Goal: Information Seeking & Learning: Learn about a topic

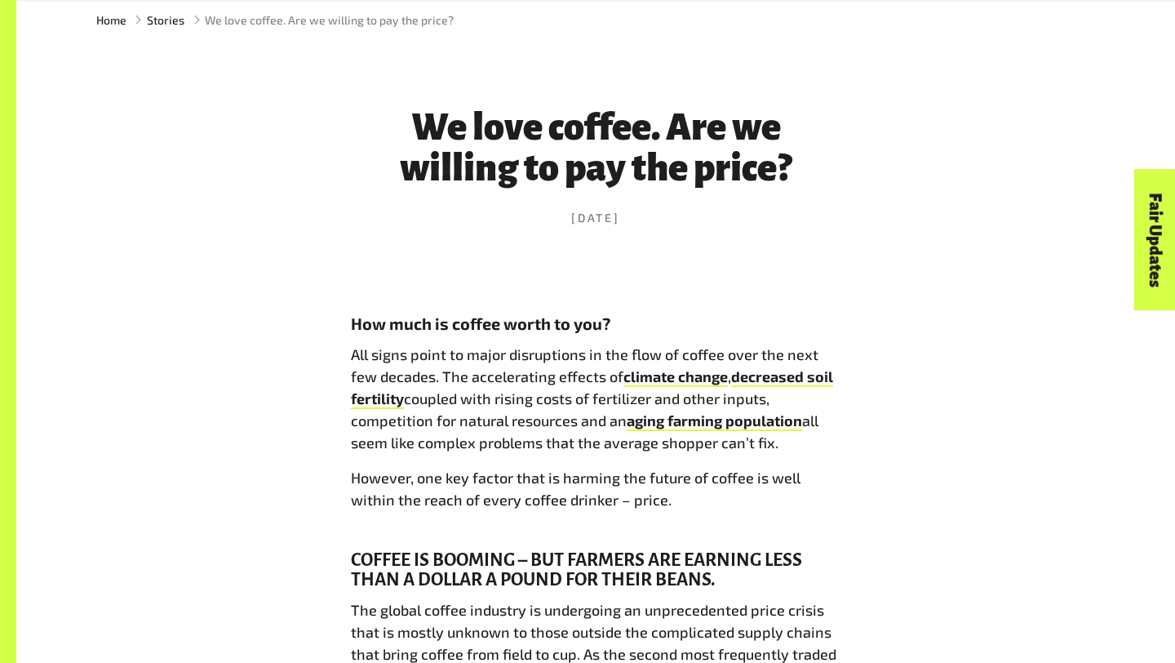
scroll to position [596, 0]
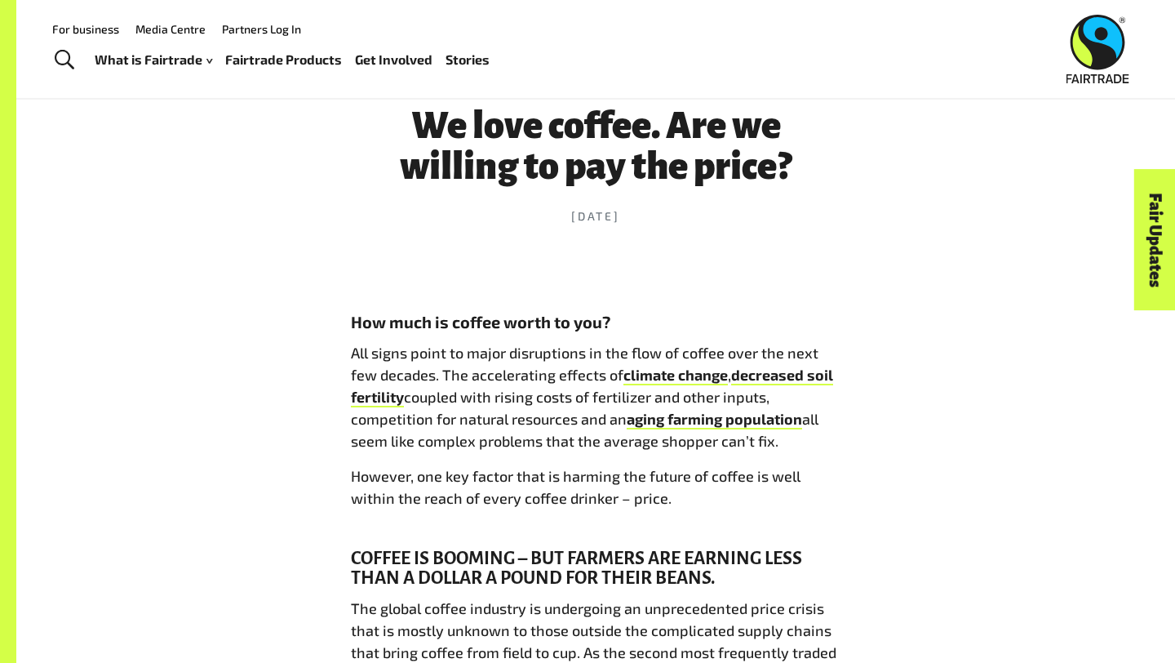
click at [481, 375] on p "All signs point to major disruptions in the flow of coffee over the next few de…" at bounding box center [596, 397] width 490 height 110
click at [479, 378] on p "All signs point to major disruptions in the flow of coffee over the next few de…" at bounding box center [596, 397] width 490 height 110
click at [497, 415] on p "All signs point to major disruptions in the flow of coffee over the next few de…" at bounding box center [596, 397] width 490 height 110
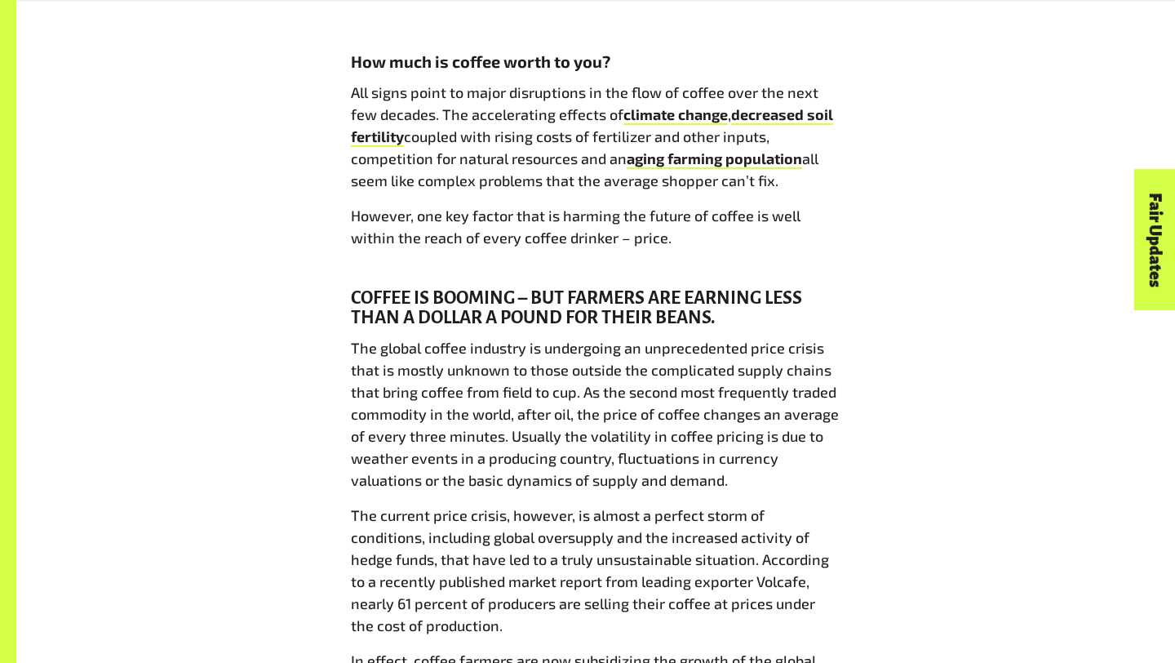
scroll to position [858, 0]
click at [363, 345] on p "The global coffee industry is undergoing an unprecedented price crisis that is …" at bounding box center [596, 413] width 490 height 154
click at [419, 374] on p "The global coffee industry is undergoing an unprecedented price crisis that is …" at bounding box center [596, 413] width 490 height 154
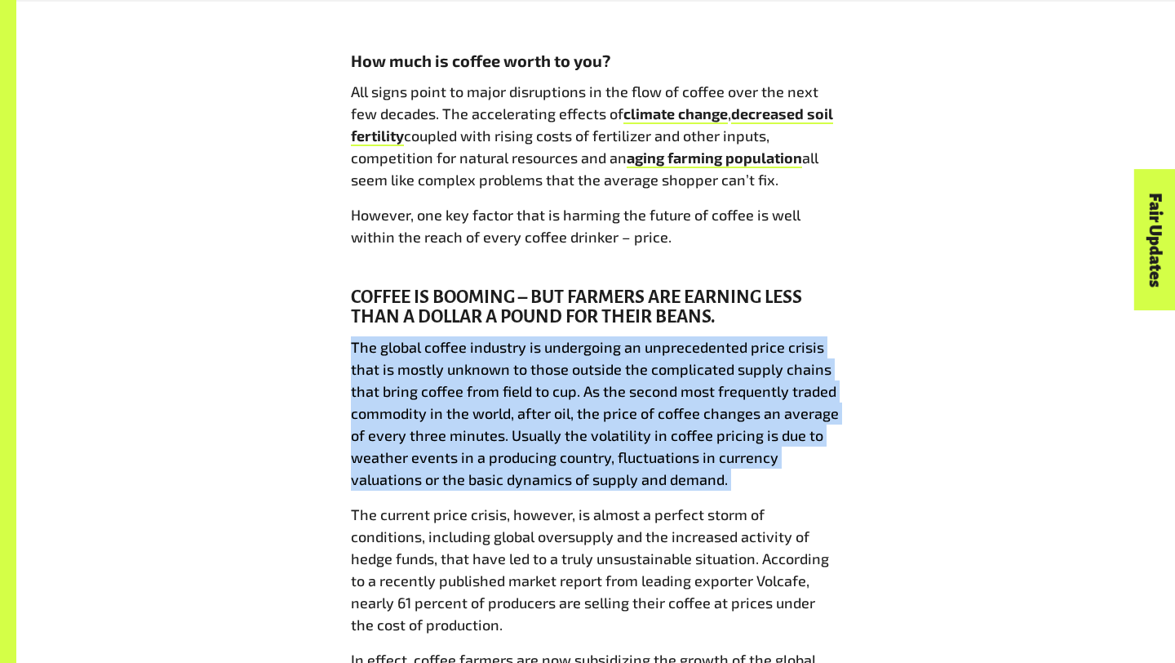
click at [419, 374] on p "The global coffee industry is undergoing an unprecedented price crisis that is …" at bounding box center [596, 413] width 490 height 154
click at [416, 375] on p "The global coffee industry is undergoing an unprecedented price crisis that is …" at bounding box center [596, 413] width 490 height 154
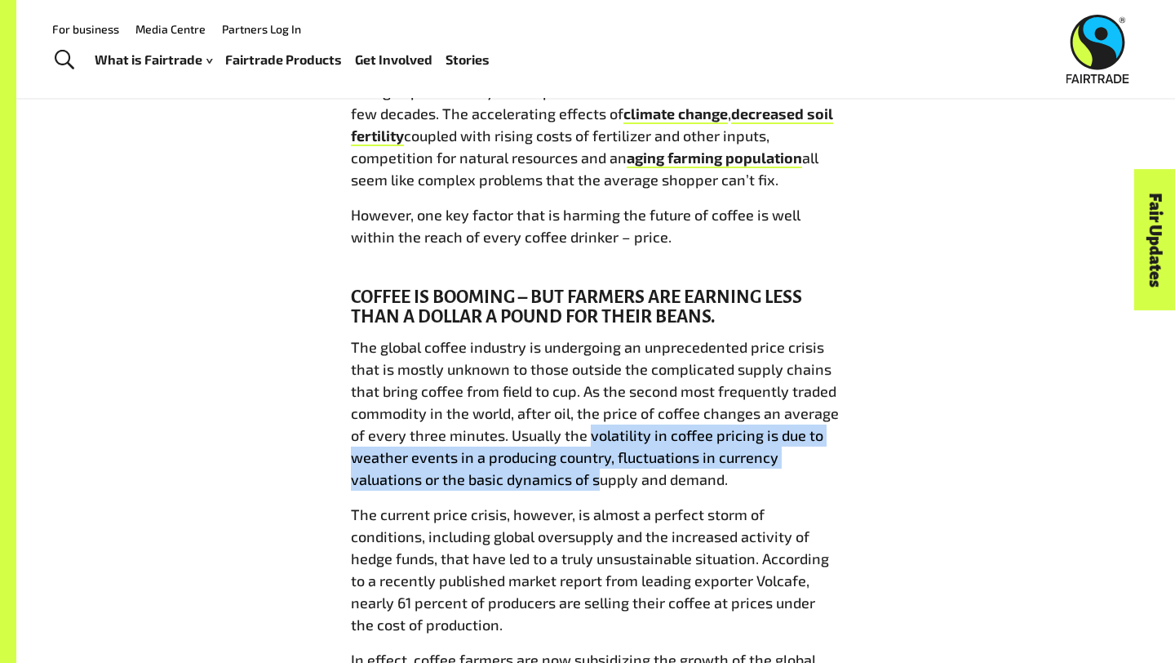
drag, startPoint x: 588, startPoint y: 435, endPoint x: 601, endPoint y: 472, distance: 39.7
click at [601, 472] on p "The global coffee industry is undergoing an unprecedented price crisis that is …" at bounding box center [596, 413] width 490 height 154
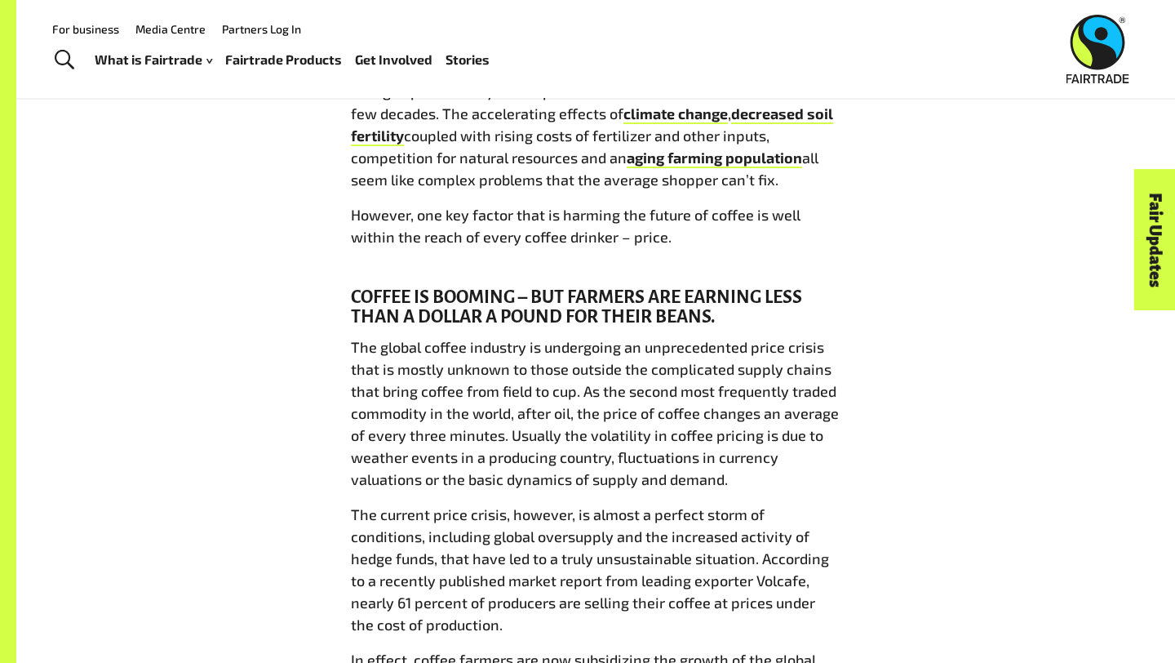
click at [636, 472] on p "The global coffee industry is undergoing an unprecedented price crisis that is …" at bounding box center [596, 413] width 490 height 154
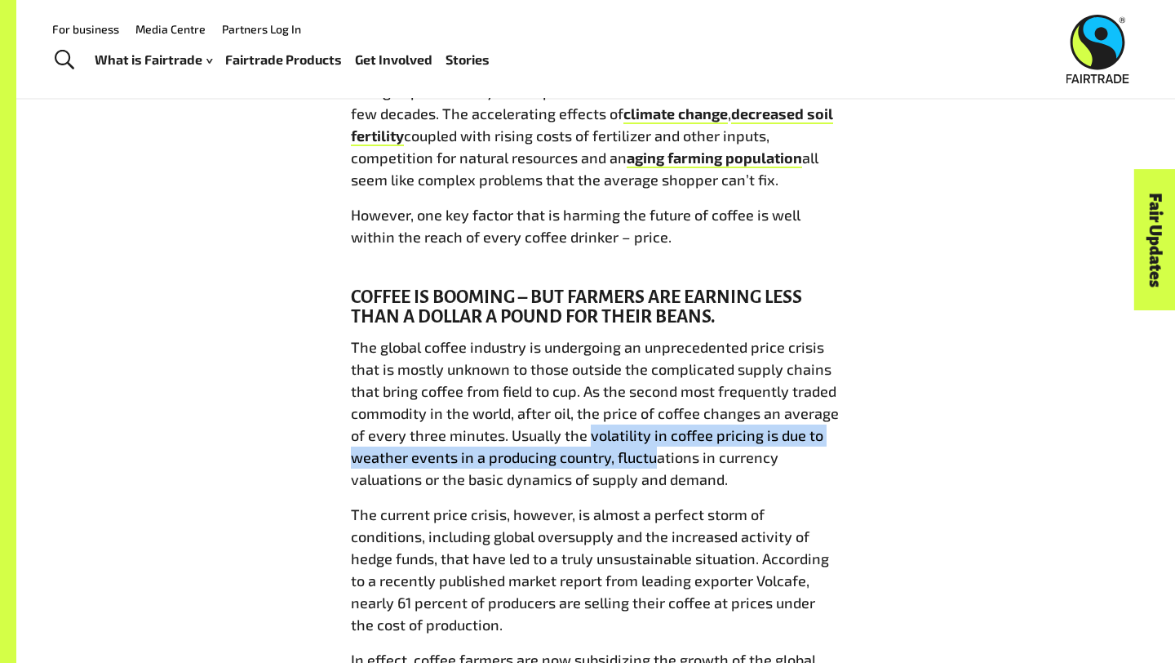
drag, startPoint x: 590, startPoint y: 434, endPoint x: 652, endPoint y: 446, distance: 63.2
click at [652, 446] on p "The global coffee industry is undergoing an unprecedented price crisis that is …" at bounding box center [596, 413] width 490 height 154
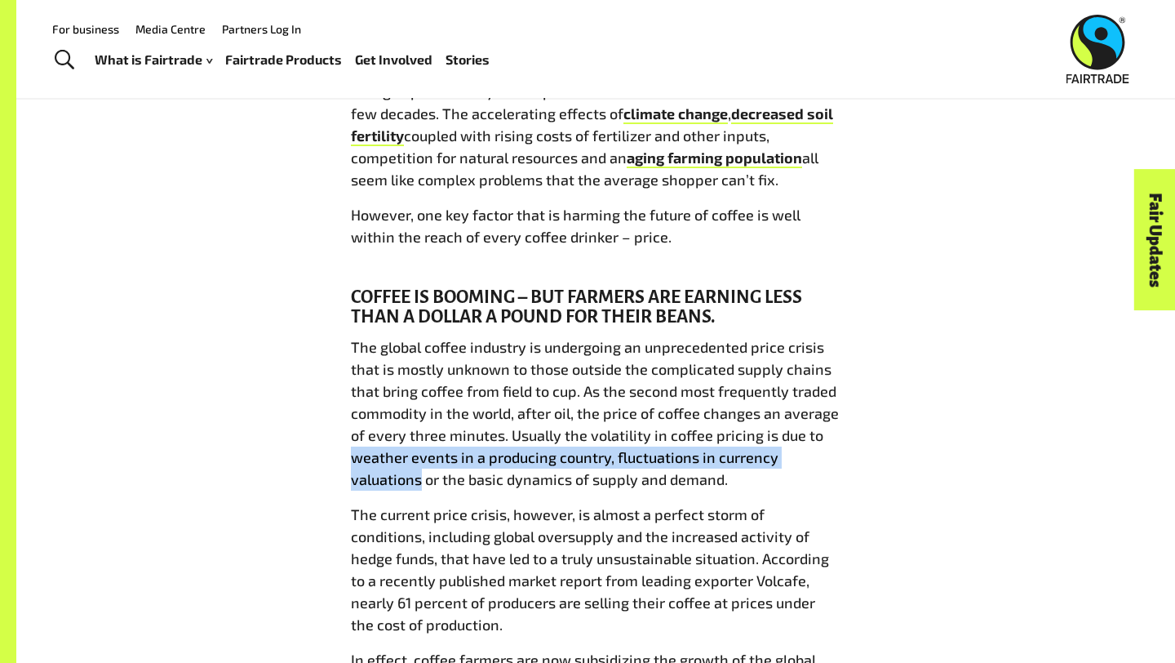
drag, startPoint x: 350, startPoint y: 464, endPoint x: 420, endPoint y: 485, distance: 73.1
click at [420, 485] on p "The global coffee industry is undergoing an unprecedented price crisis that is …" at bounding box center [596, 413] width 490 height 154
copy p "weather events in a producing country, fluctuations in currency valuations"
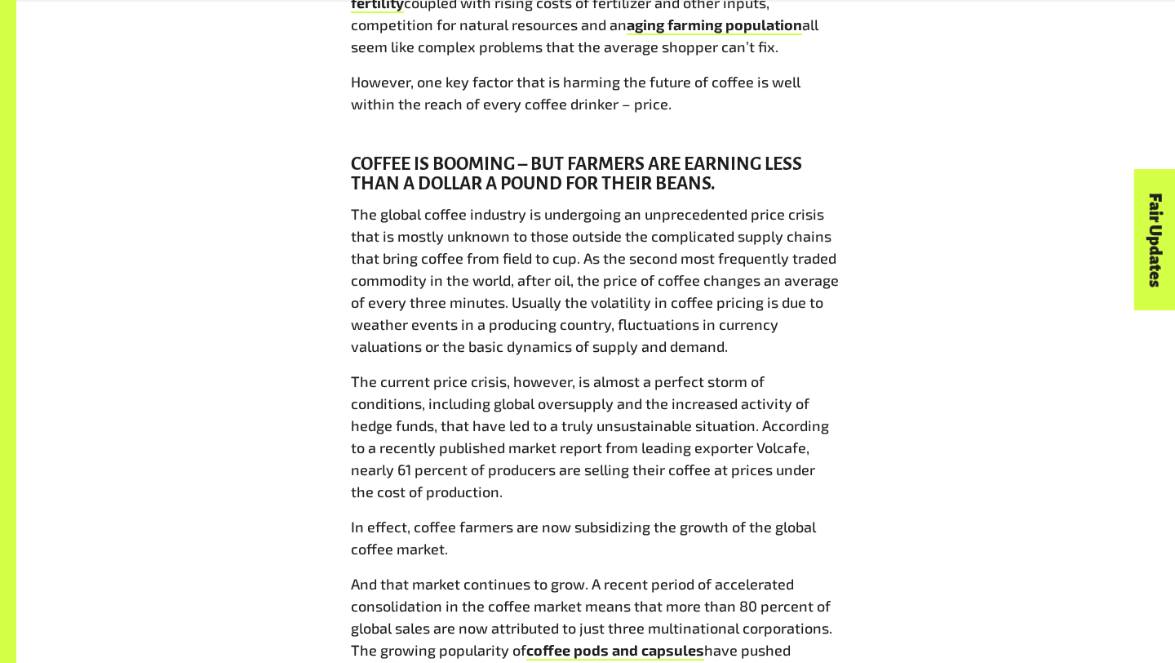
scroll to position [994, 0]
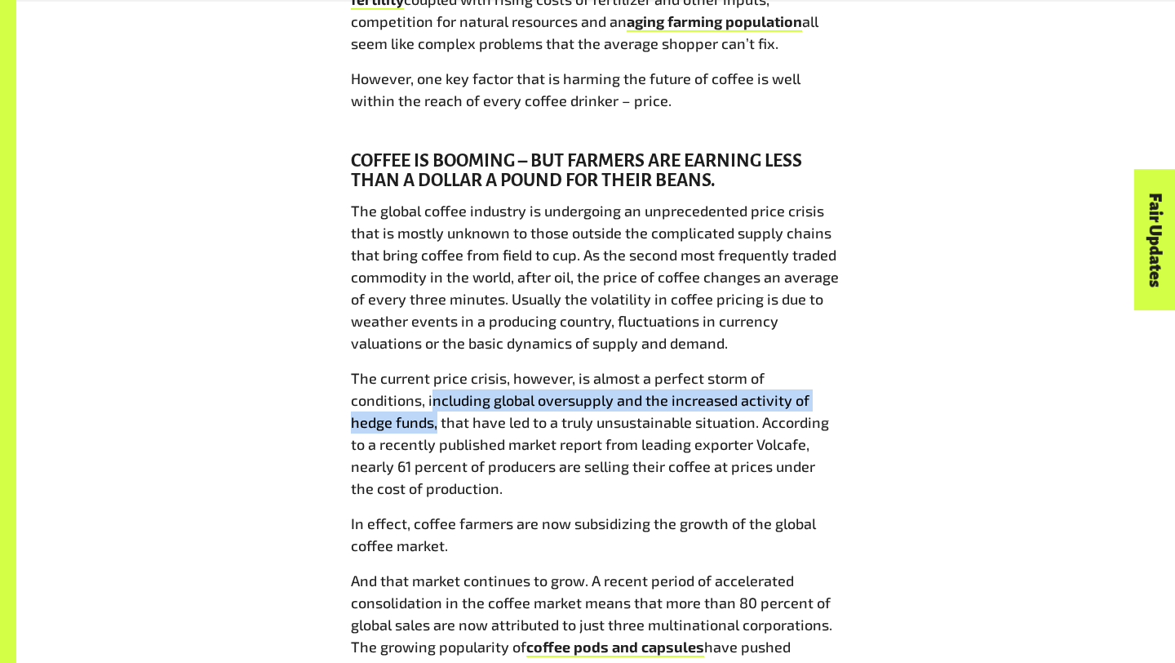
drag, startPoint x: 355, startPoint y: 400, endPoint x: 836, endPoint y: 395, distance: 481.4
click at [836, 395] on p "The current price crisis, however, is almost a perfect storm of conditions, inc…" at bounding box center [596, 433] width 490 height 132
copy p "ncluding global oversupply and the increased activity of hedge funds,"
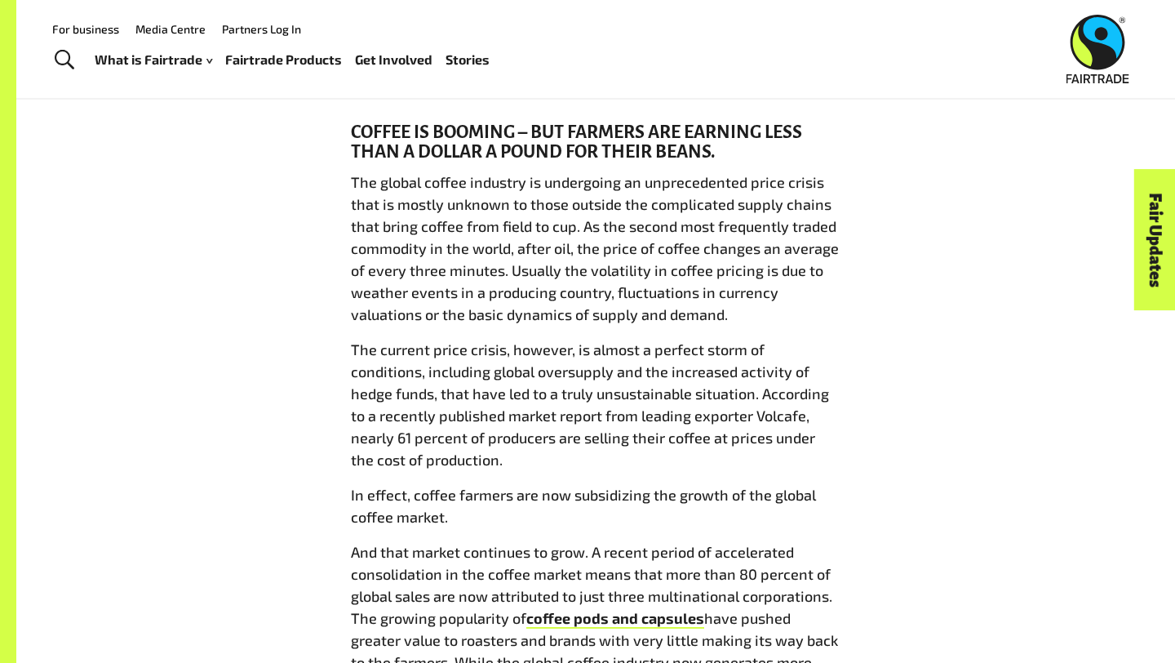
scroll to position [1026, 0]
